Goal: Communication & Community: Answer question/provide support

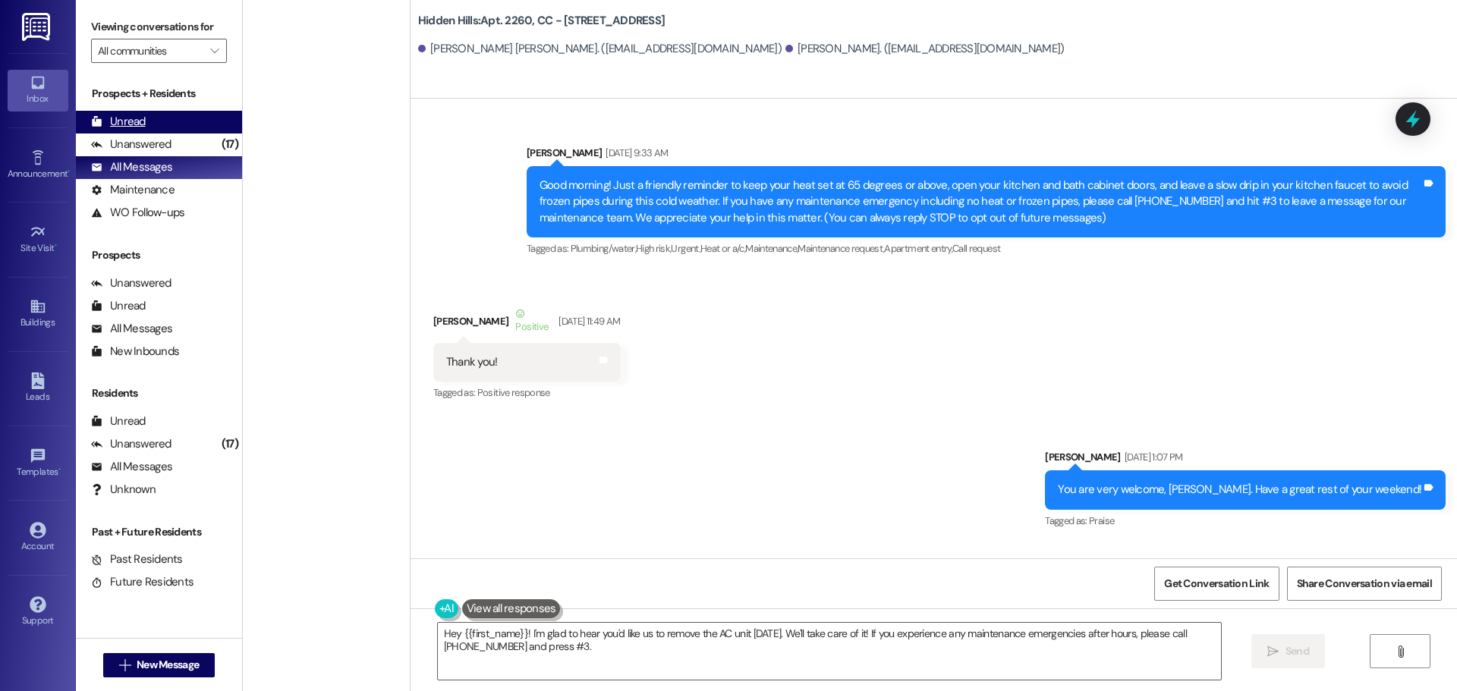
scroll to position [18079, 0]
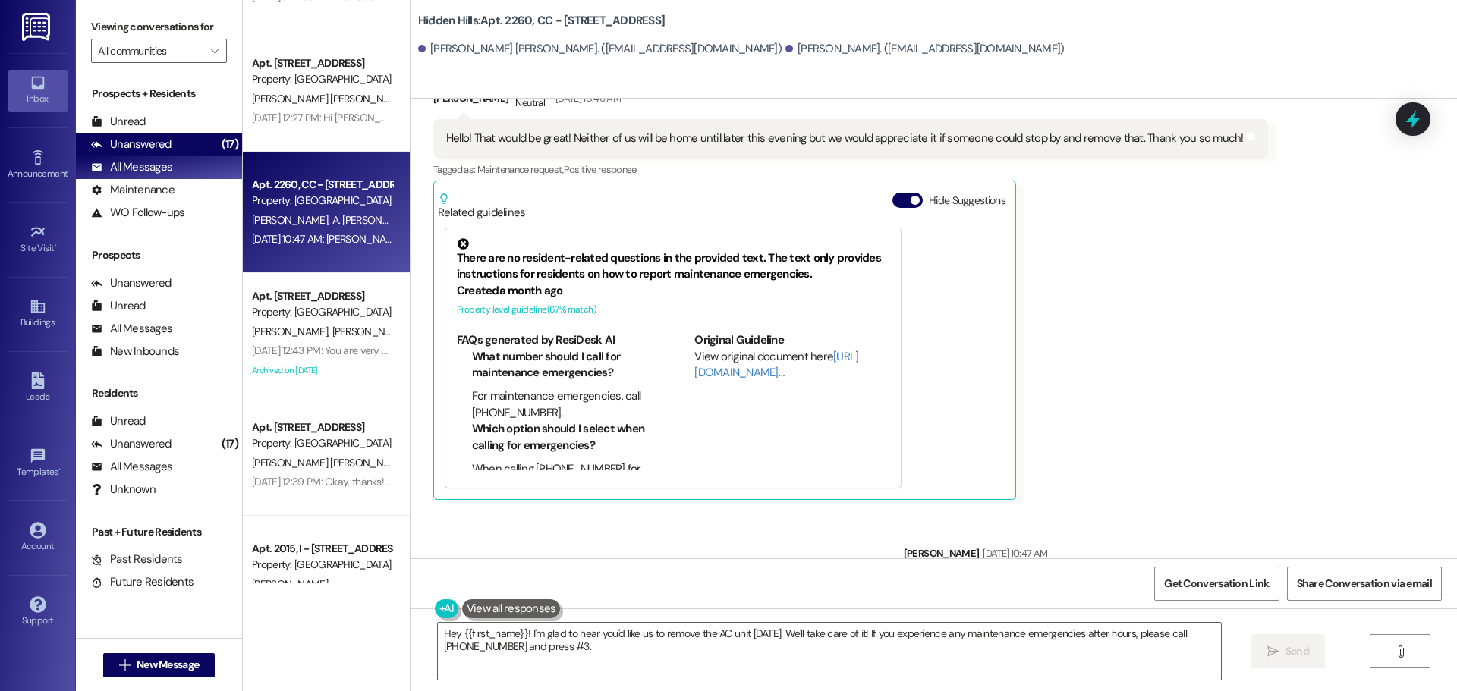
click at [170, 143] on div "Unanswered (17)" at bounding box center [159, 145] width 166 height 23
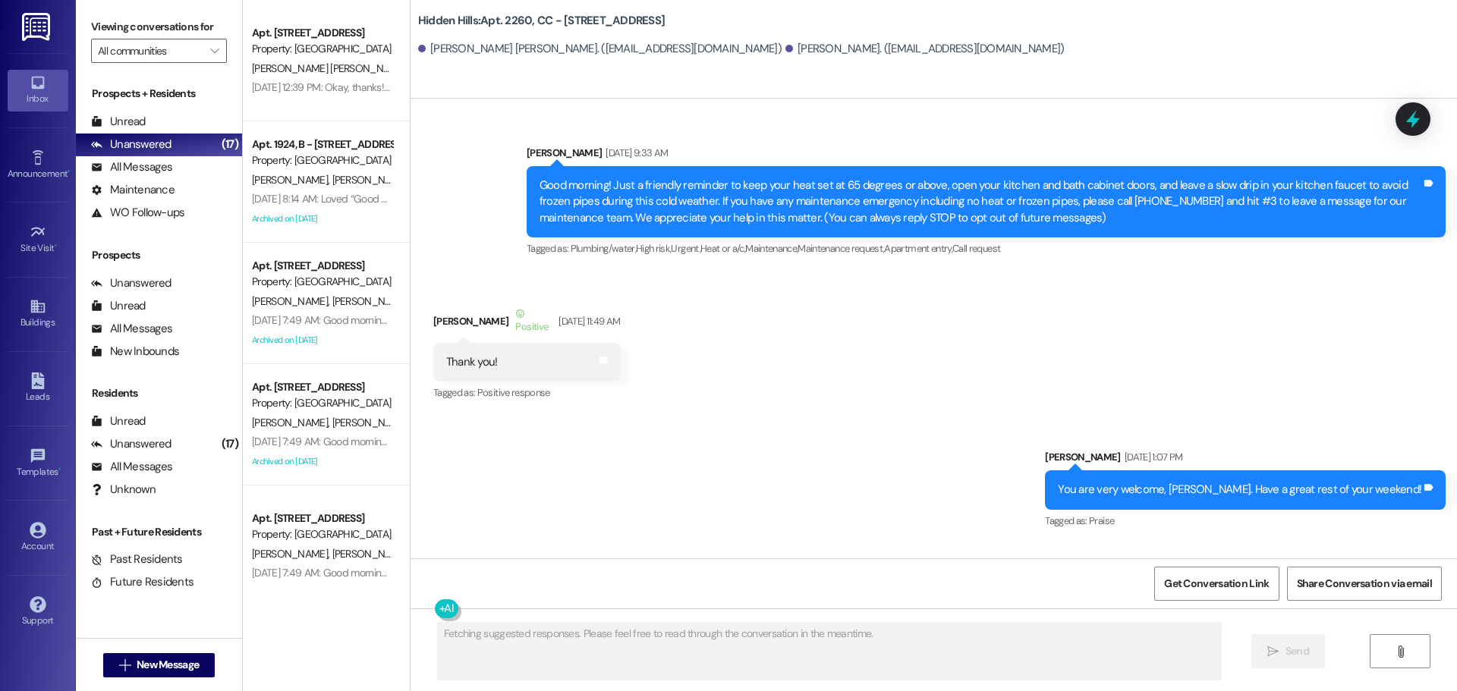
scroll to position [17951, 0]
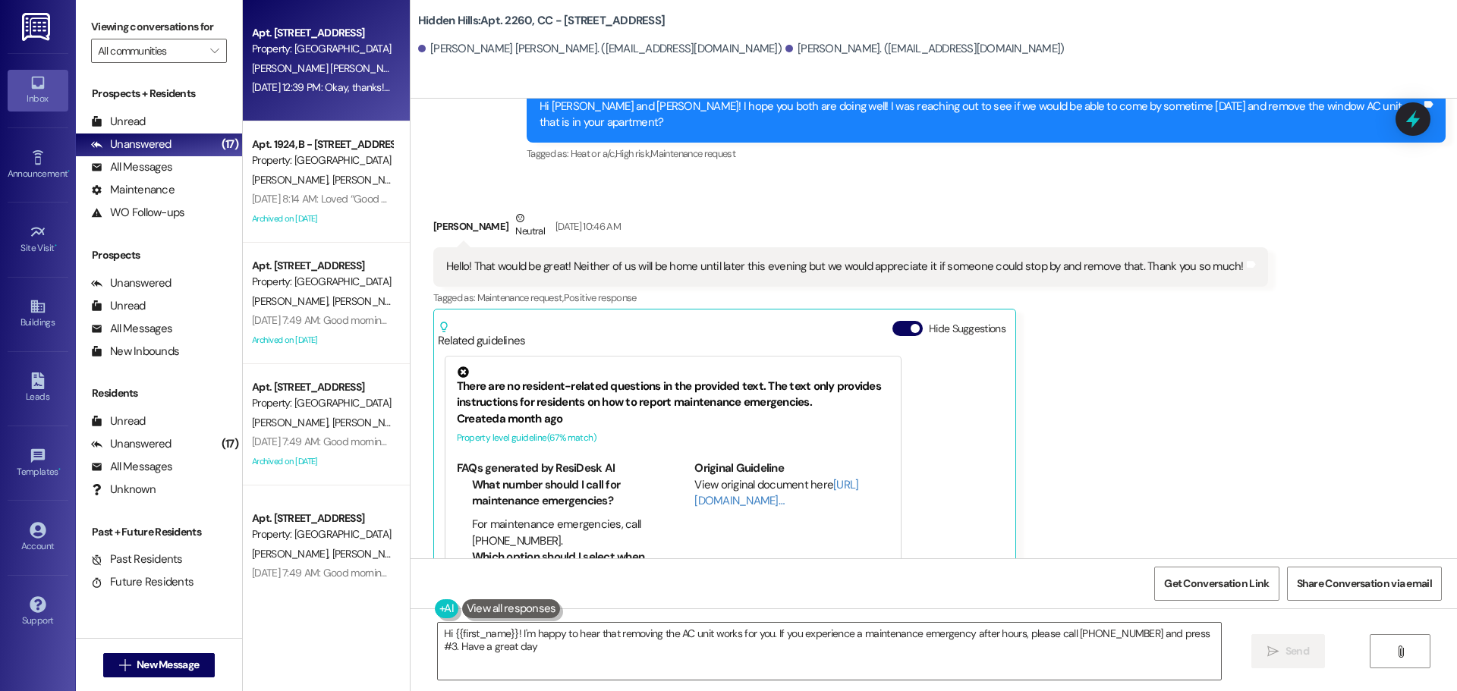
type textarea "Hi {{first_name}}! I'm happy to hear that removing the AC unit works for you. I…"
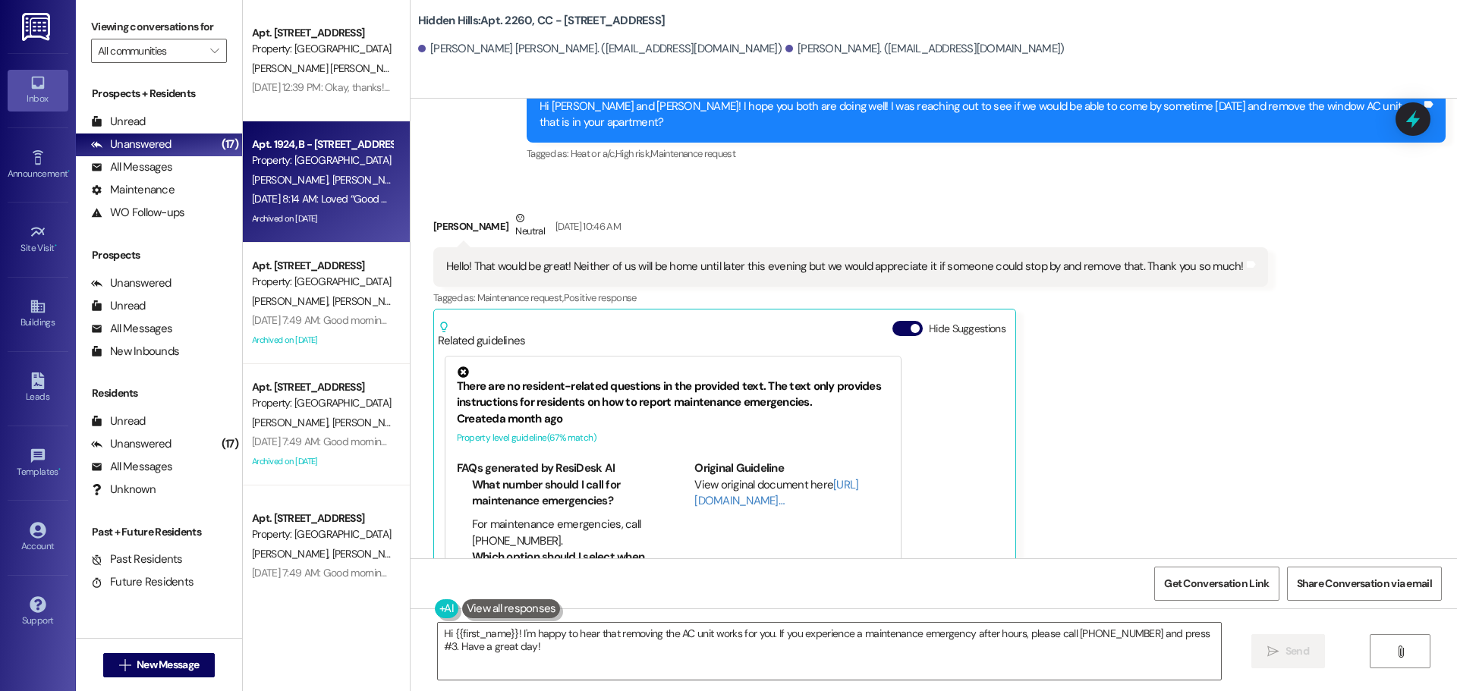
click at [274, 187] on div "[PERSON_NAME] [PERSON_NAME]" at bounding box center [321, 180] width 143 height 19
type textarea "Fetching suggested responses. Please feel free to read through the conversation…"
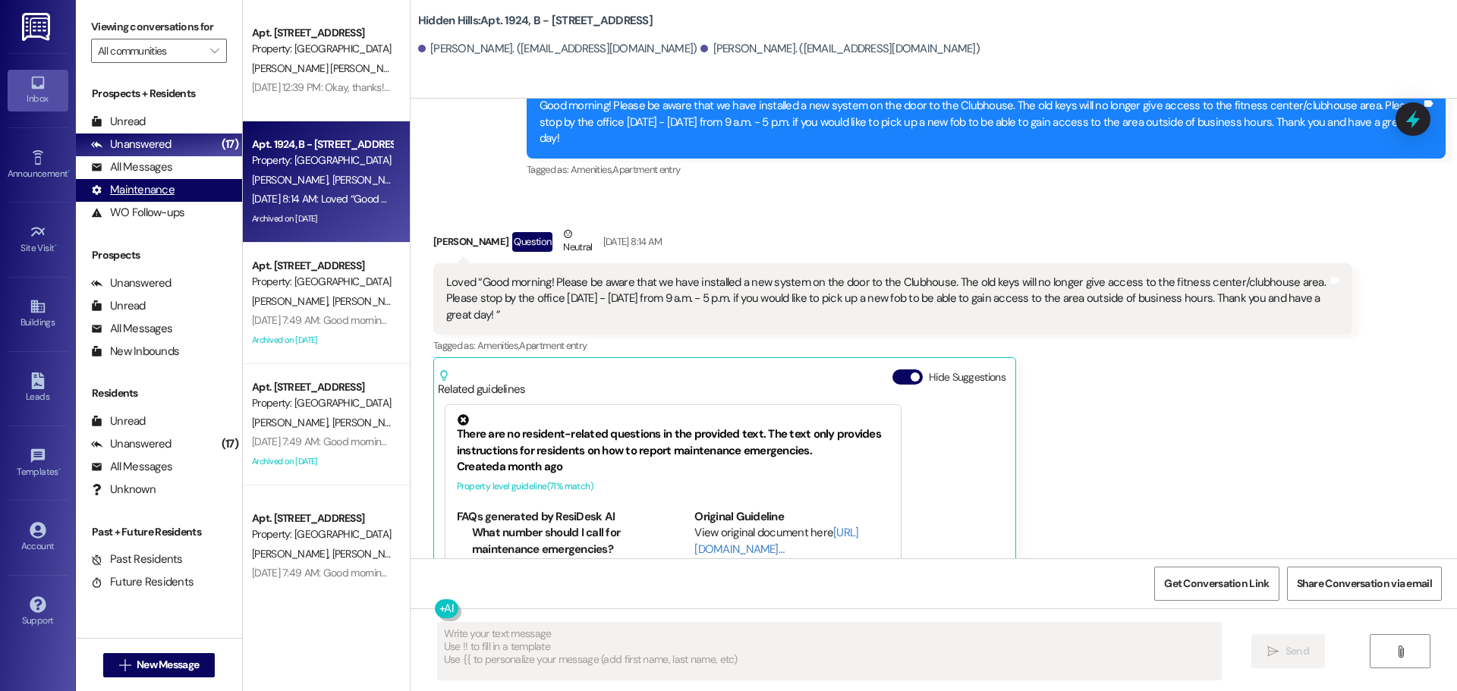
scroll to position [22890, 0]
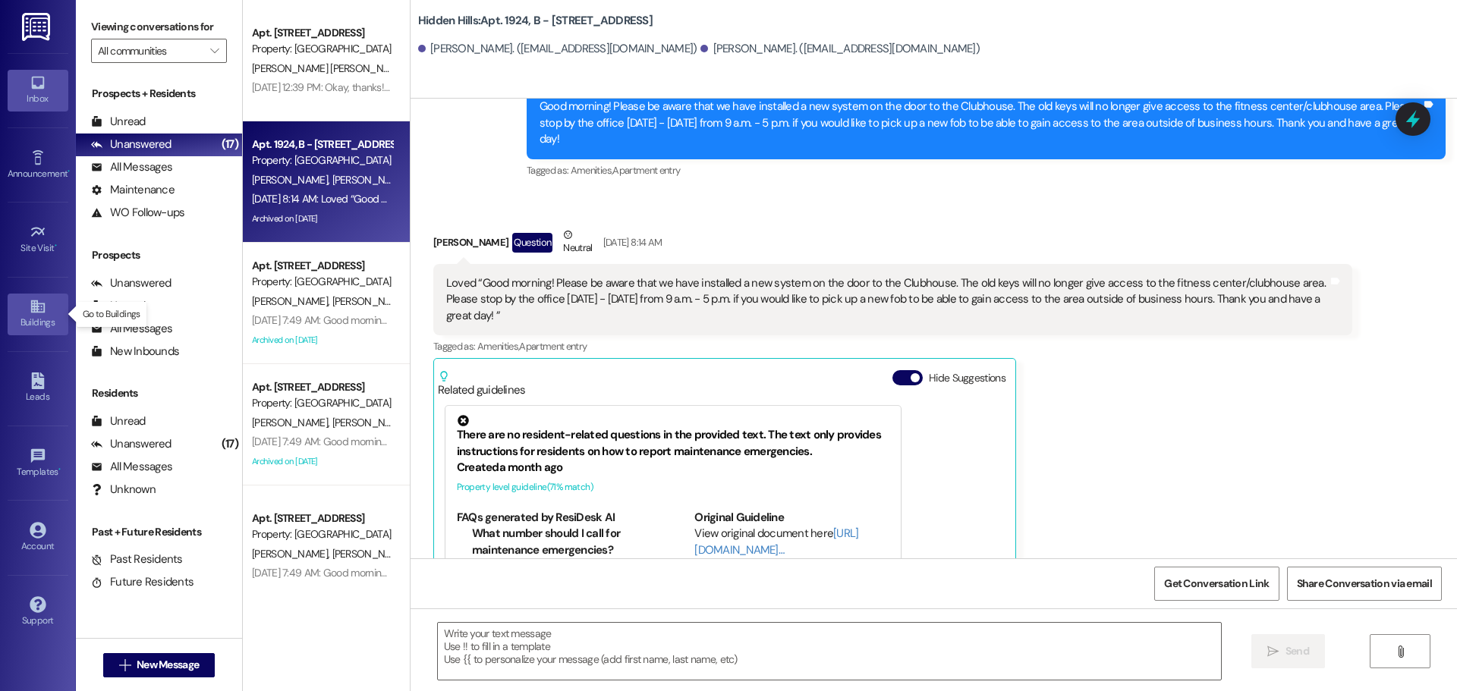
click at [41, 310] on icon at bounding box center [38, 306] width 17 height 17
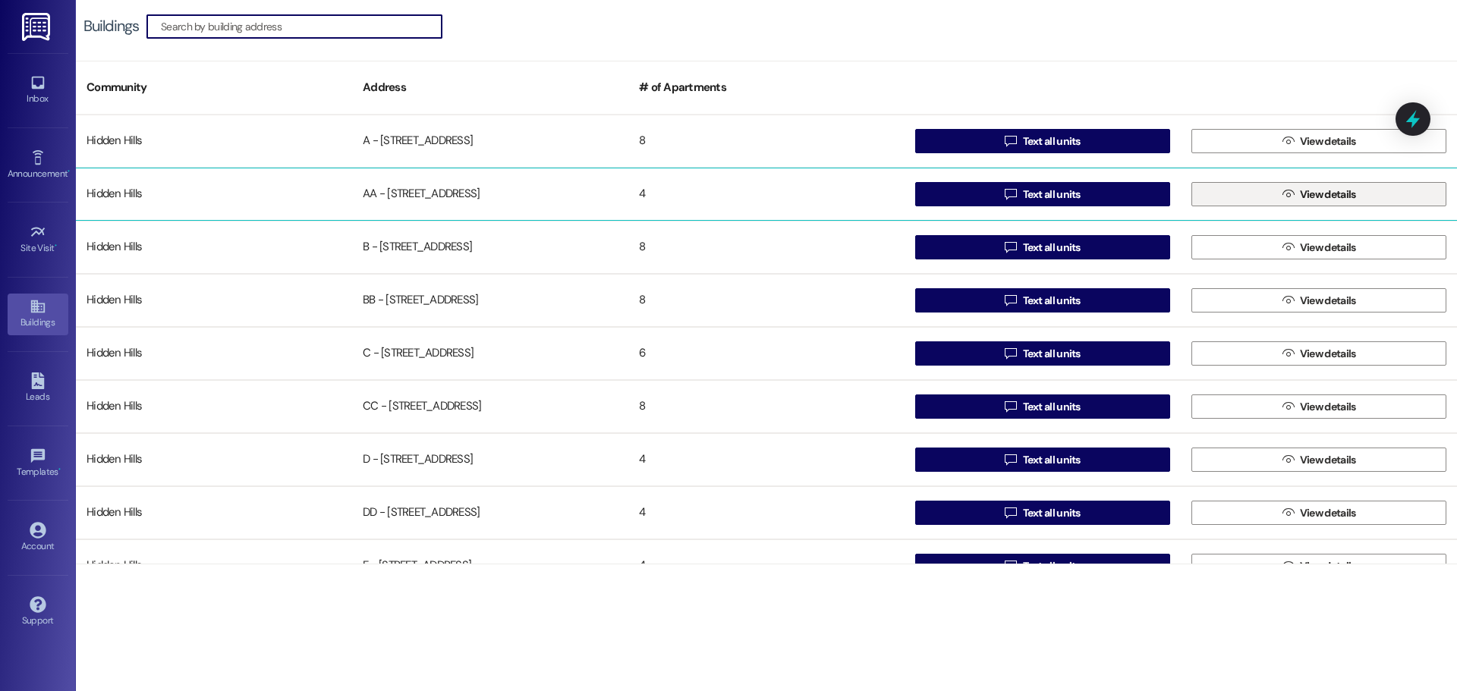
click at [1212, 191] on button " View details" at bounding box center [1318, 194] width 255 height 24
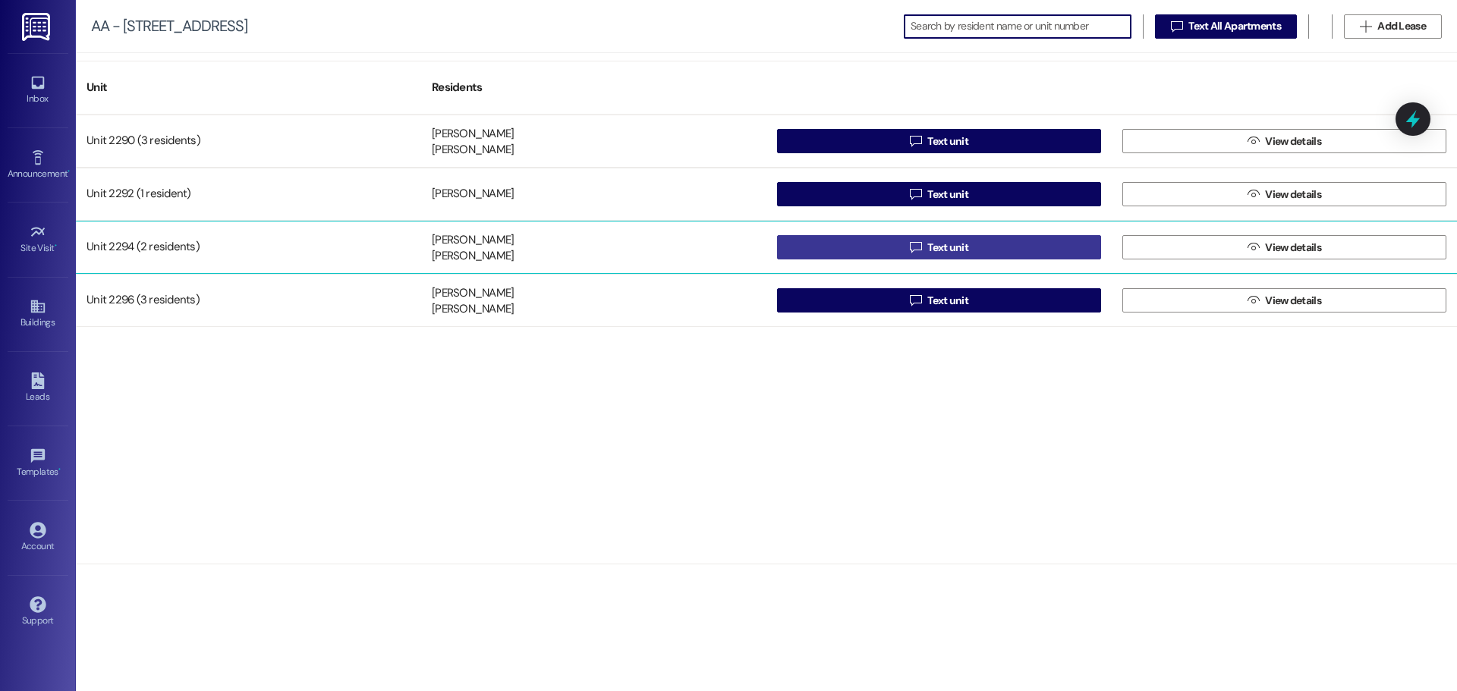
click at [926, 251] on span "Text unit" at bounding box center [947, 248] width 47 height 16
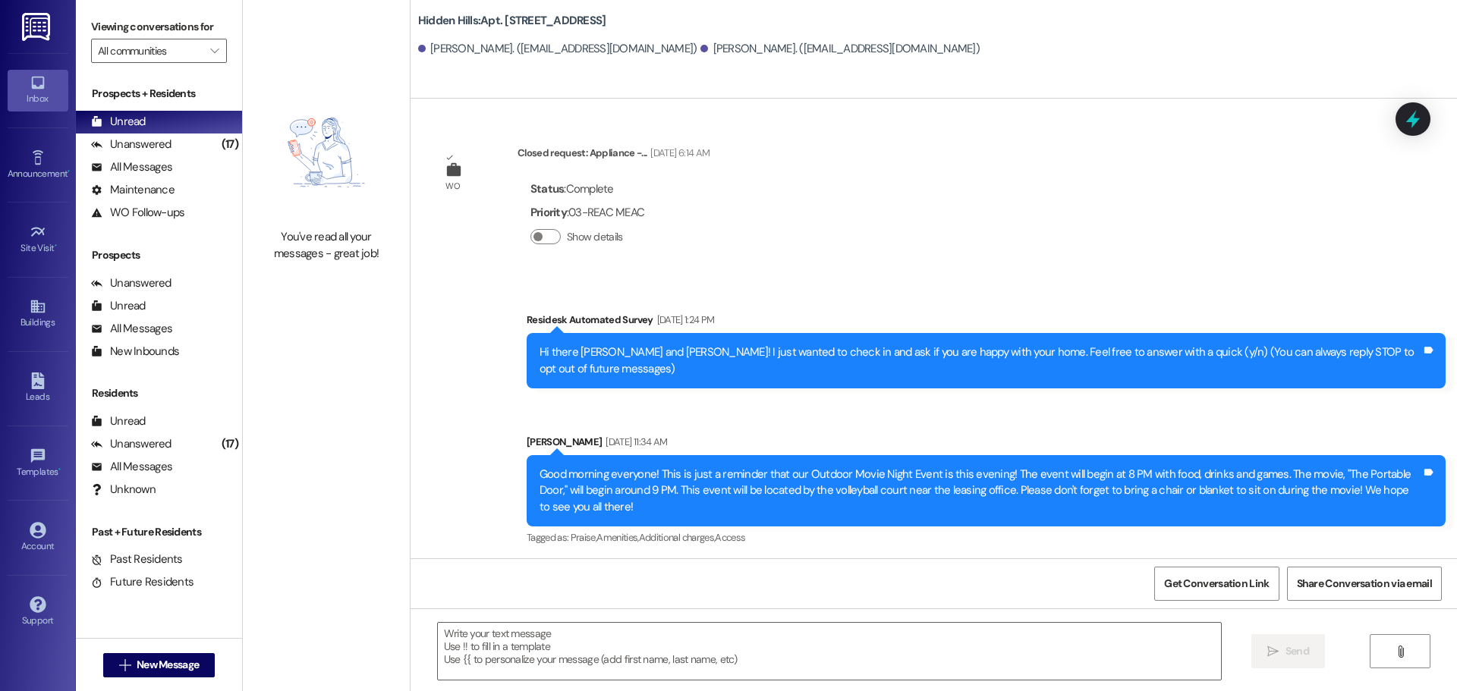
type textarea "Fetching suggested responses. Please feel free to read through the conversation…"
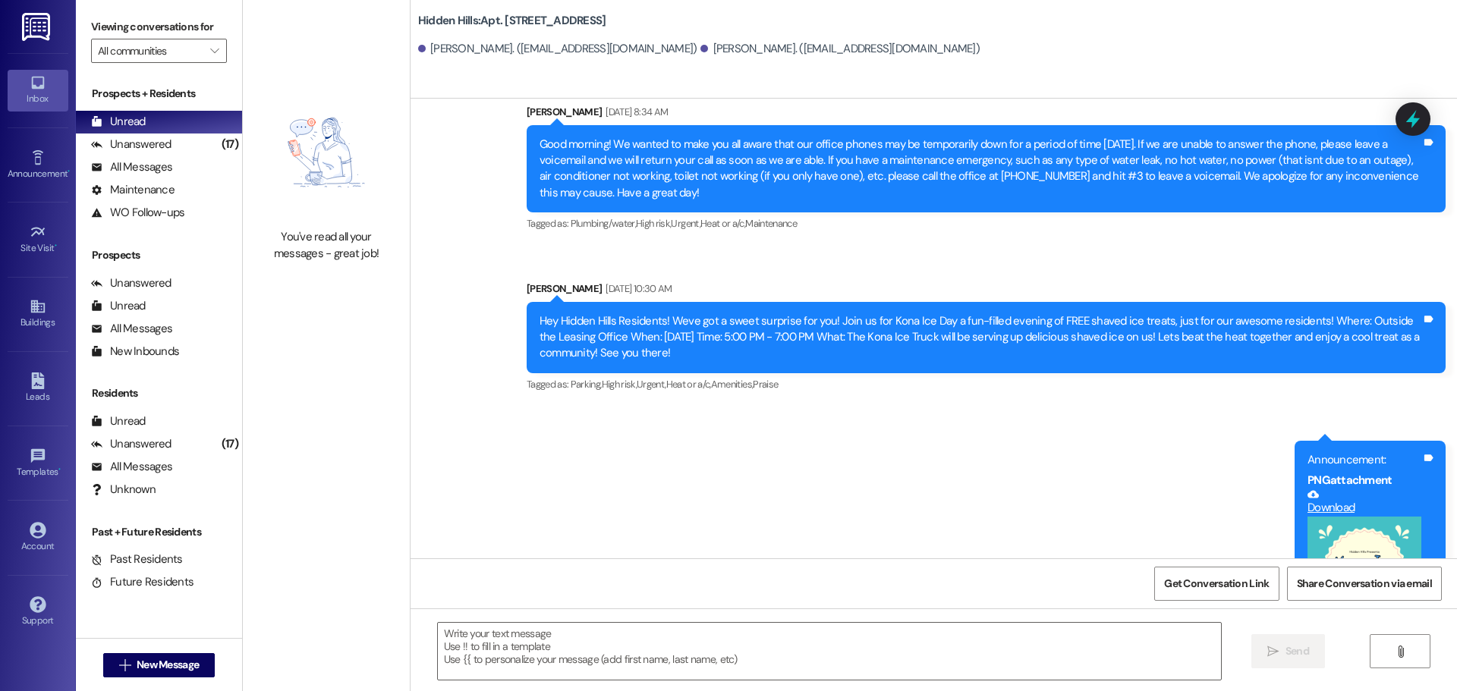
scroll to position [17218, 0]
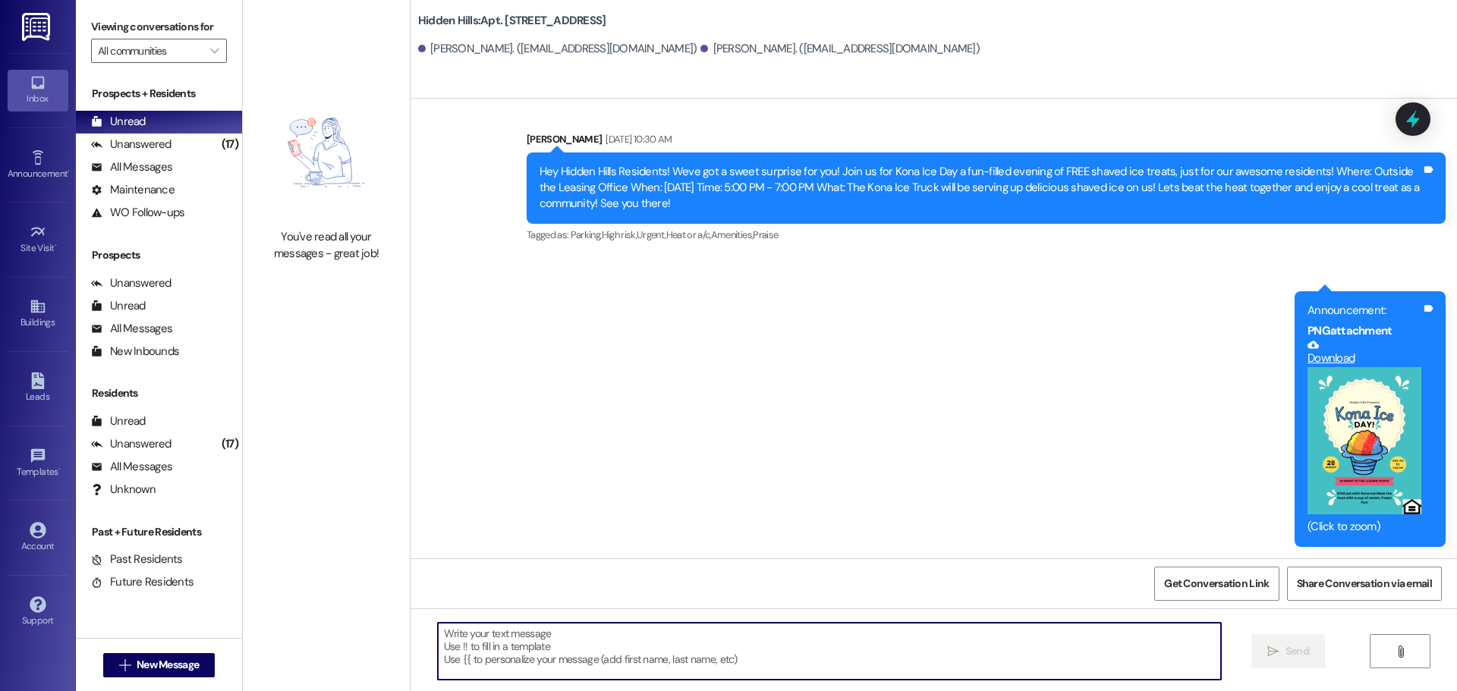
click at [605, 640] on textarea at bounding box center [829, 651] width 783 height 57
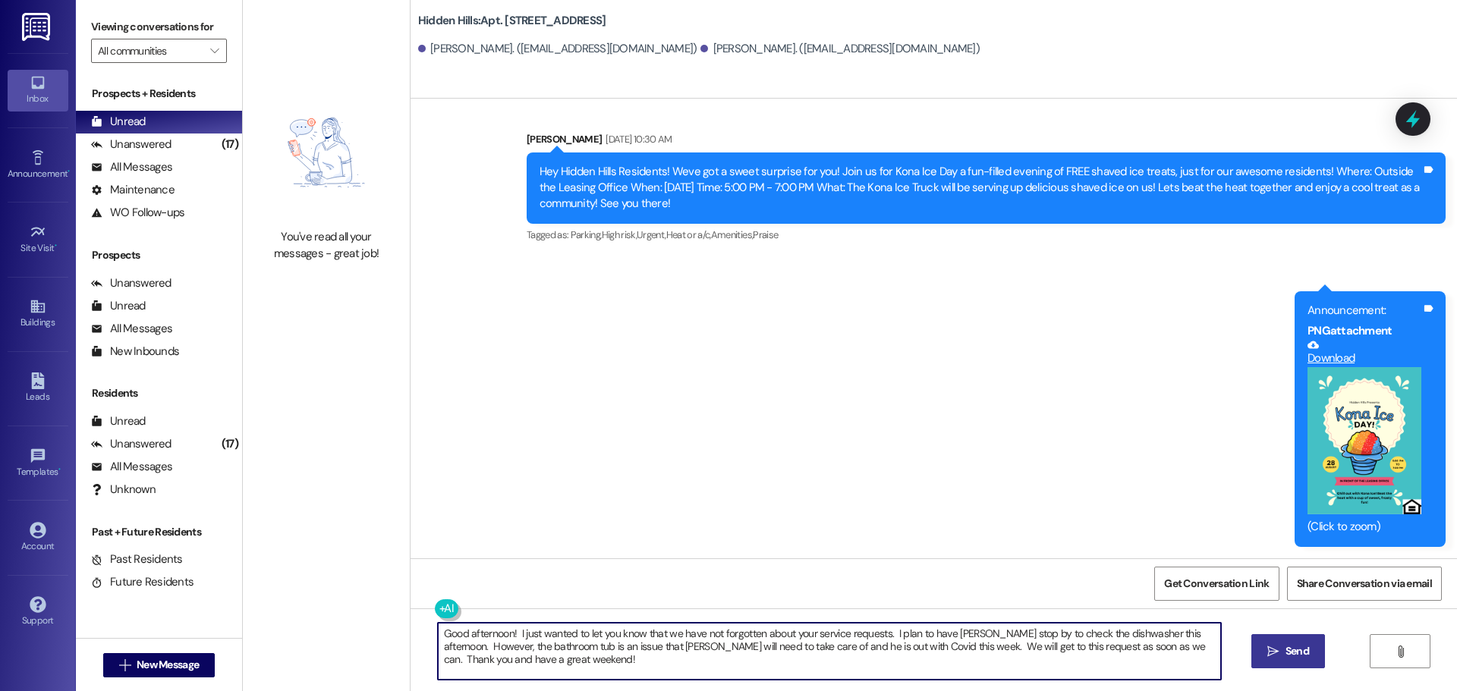
type textarea "Good afternoon! I just wanted to let you know that we have not forgotten about …"
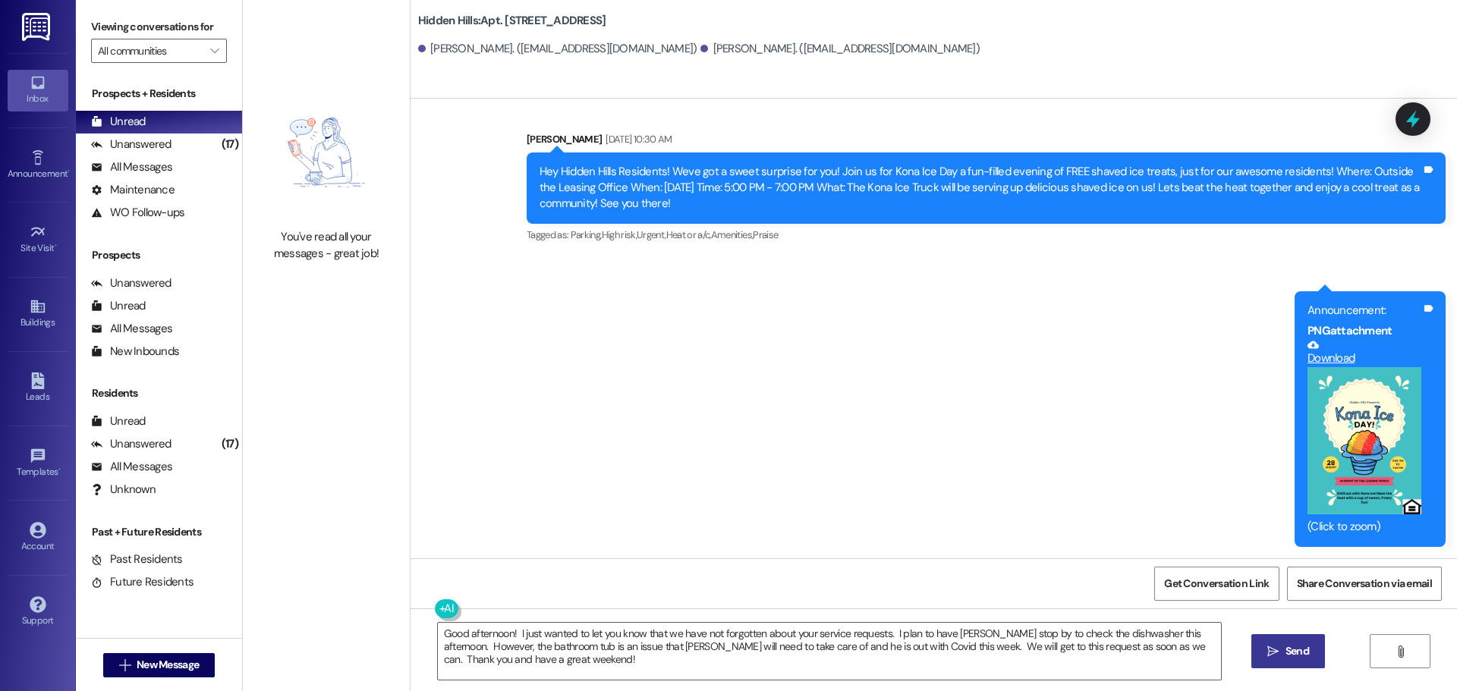
click at [1278, 649] on span " Send" at bounding box center [1288, 651] width 48 height 16
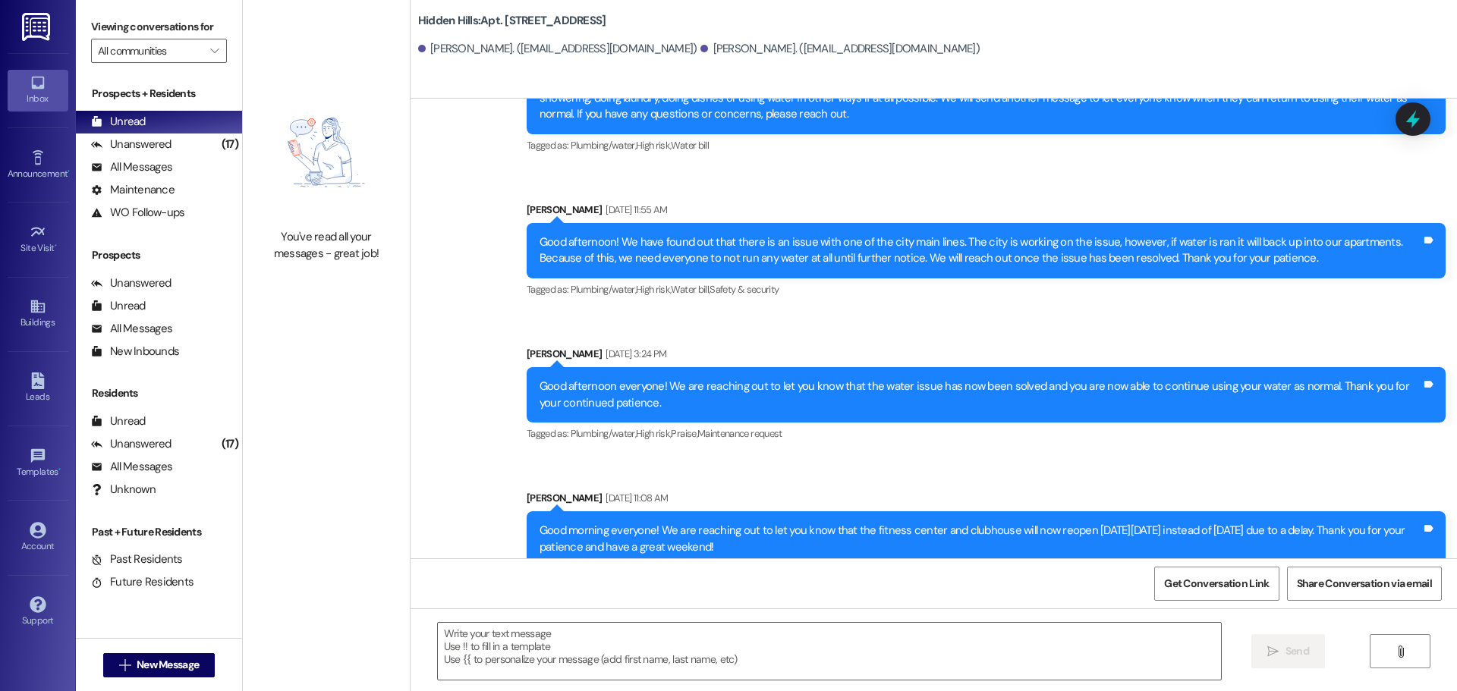
scroll to position [14154, 0]
